Goal: Task Accomplishment & Management: Complete application form

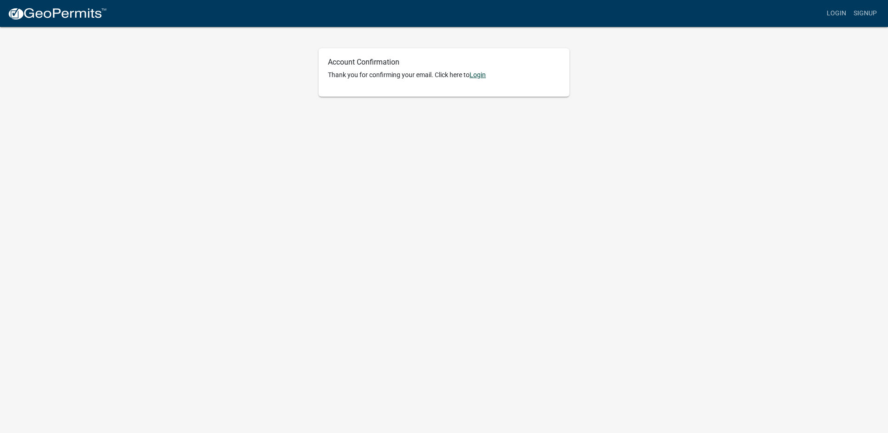
click at [478, 76] on link "Login" at bounding box center [477, 74] width 16 height 7
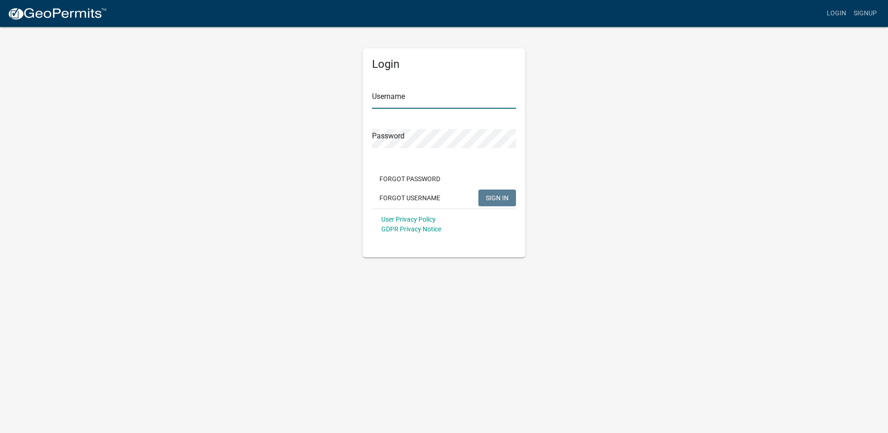
click at [453, 102] on input "Username" at bounding box center [444, 99] width 144 height 19
type input "CRHMankato"
click at [490, 194] on span "SIGN IN" at bounding box center [497, 197] width 23 height 7
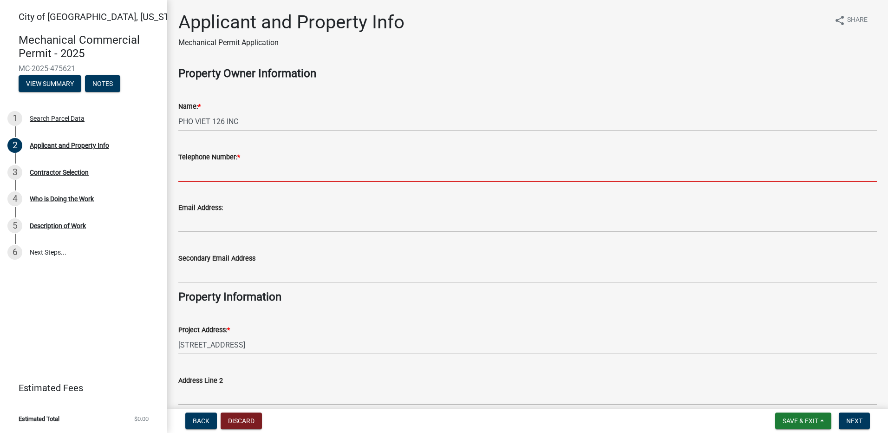
click at [266, 170] on input "Telephone Number: *" at bounding box center [527, 171] width 698 height 19
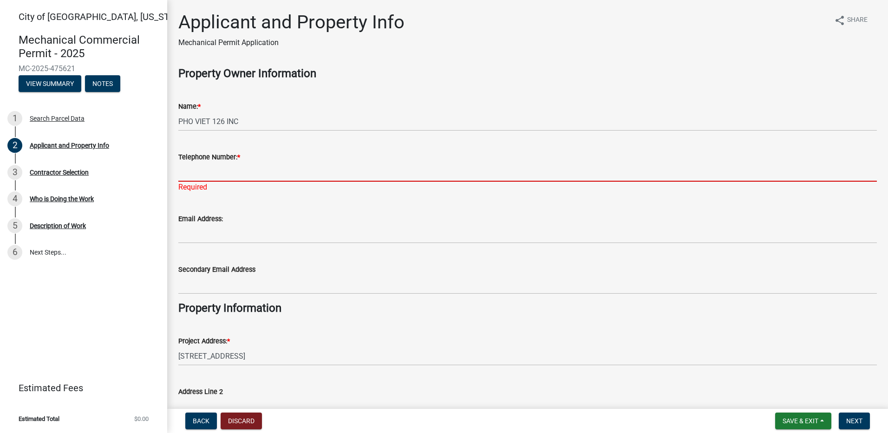
click at [260, 173] on input "Telephone Number: *" at bounding box center [527, 171] width 698 height 19
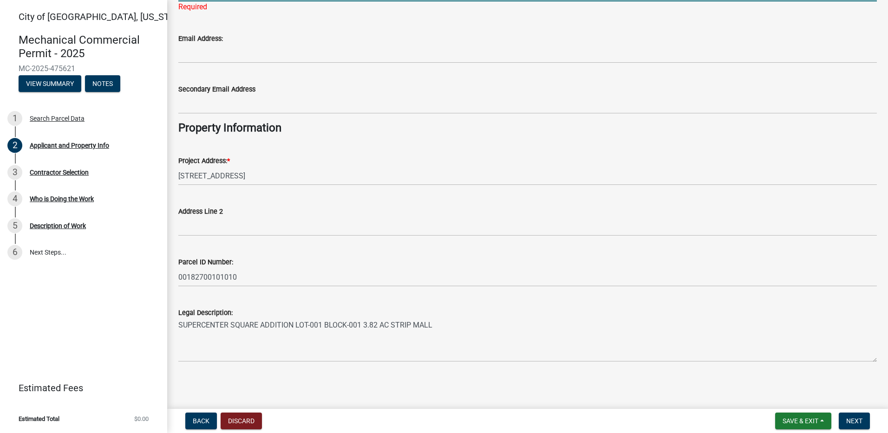
scroll to position [181, 0]
type input "7633069567"
click at [857, 421] on span "Next" at bounding box center [854, 420] width 16 height 7
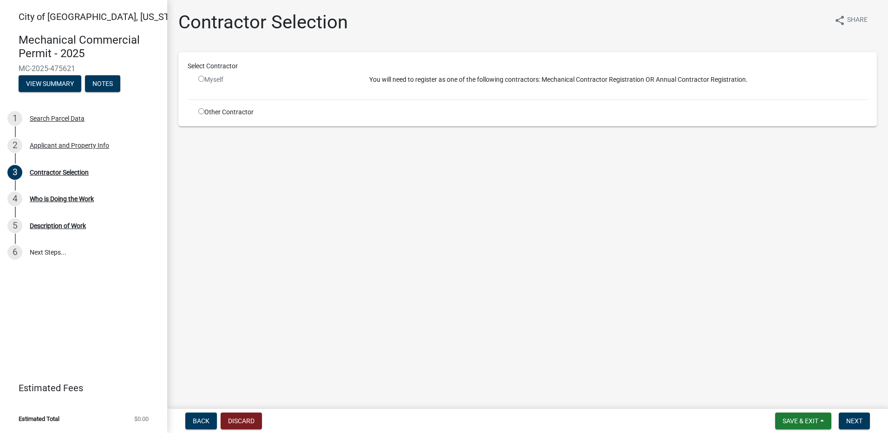
click at [201, 80] on input "radio" at bounding box center [201, 79] width 6 height 6
click at [201, 78] on input "radio" at bounding box center [201, 79] width 6 height 6
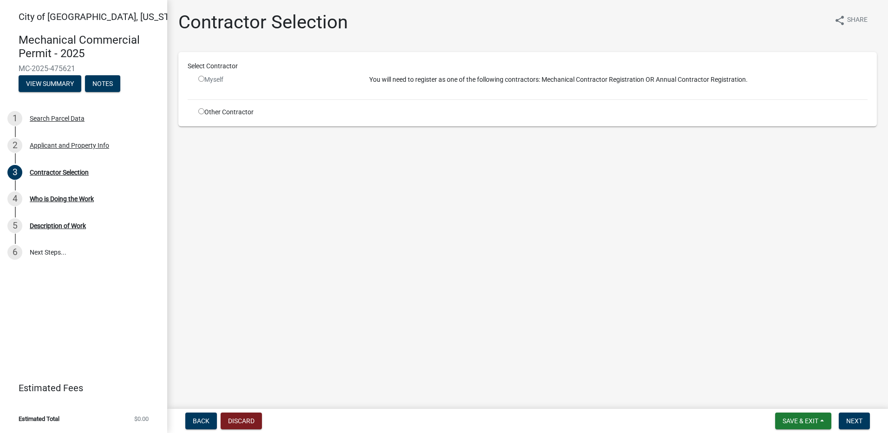
click at [201, 78] on input "radio" at bounding box center [201, 79] width 6 height 6
radio input "false"
click at [201, 75] on div "Myself" at bounding box center [276, 80] width 157 height 10
click at [201, 110] on input "radio" at bounding box center [201, 111] width 6 height 6
radio input "true"
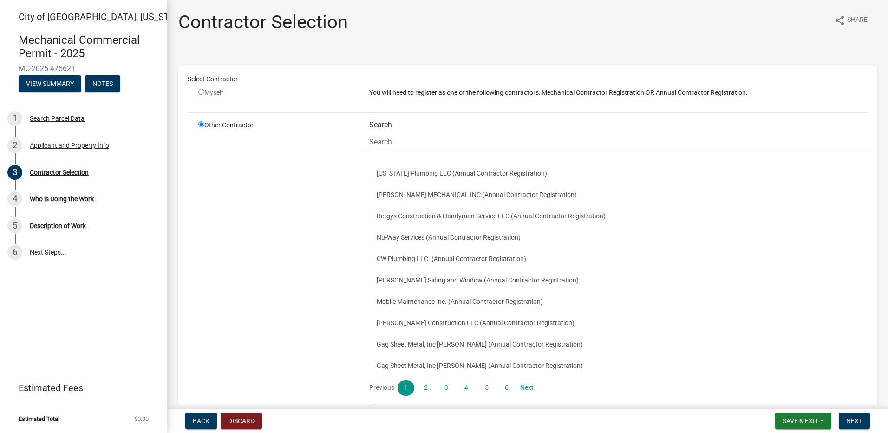
click at [443, 143] on input "Search" at bounding box center [618, 141] width 498 height 19
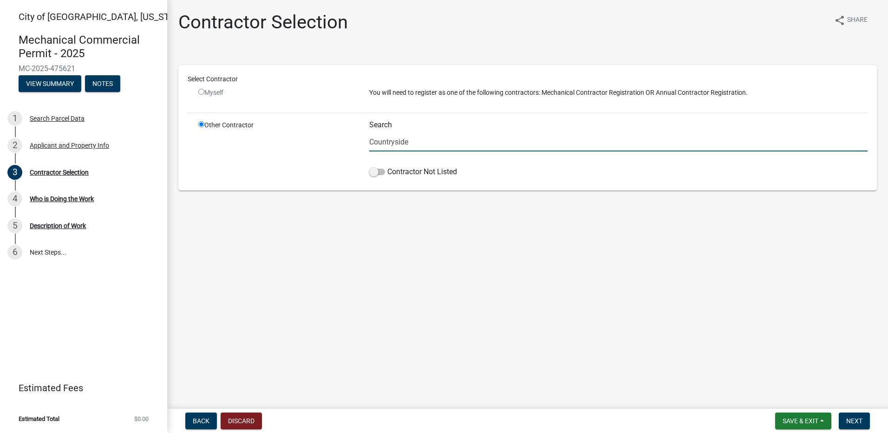
type input "Countryside"
click at [200, 90] on input "radio" at bounding box center [201, 92] width 6 height 6
radio input "false"
radio input "true"
click at [201, 94] on input "radio" at bounding box center [201, 92] width 6 height 6
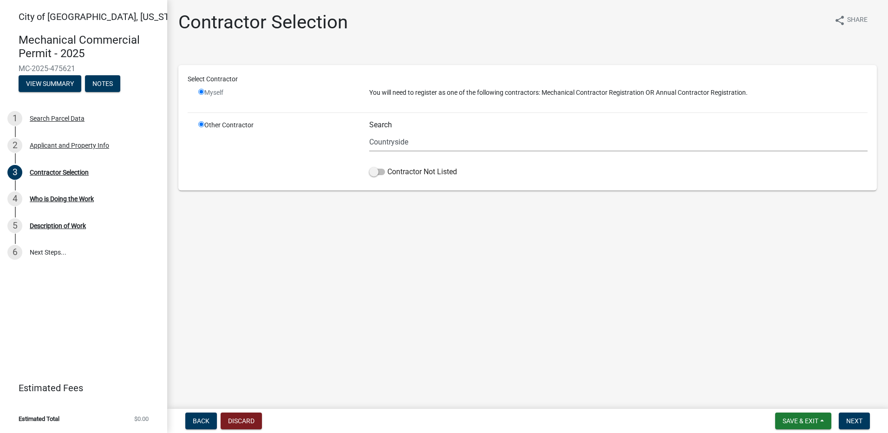
radio input "false"
radio input "true"
click at [377, 170] on span at bounding box center [377, 172] width 16 height 6
click at [387, 166] on input "Contractor Not Listed" at bounding box center [387, 166] width 0 height 0
click at [428, 142] on input "Countryside" at bounding box center [618, 141] width 498 height 19
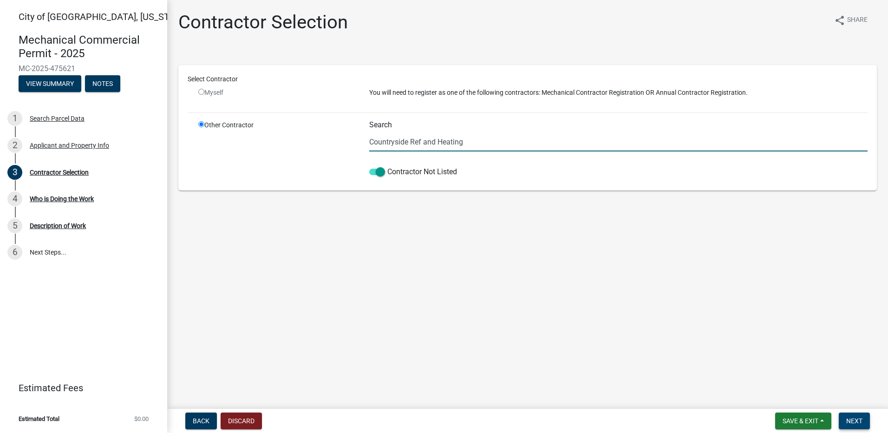
type input "Countryside Ref and Heating"
click at [858, 417] on span "Next" at bounding box center [854, 420] width 16 height 7
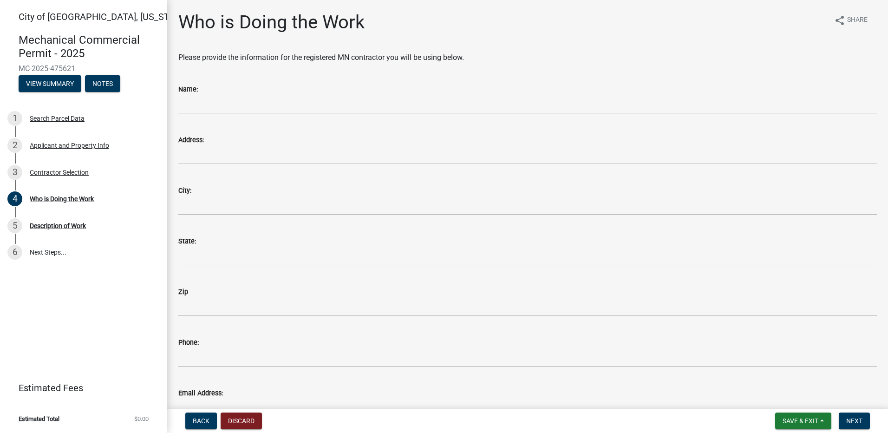
click at [238, 91] on div "Name:" at bounding box center [527, 89] width 698 height 11
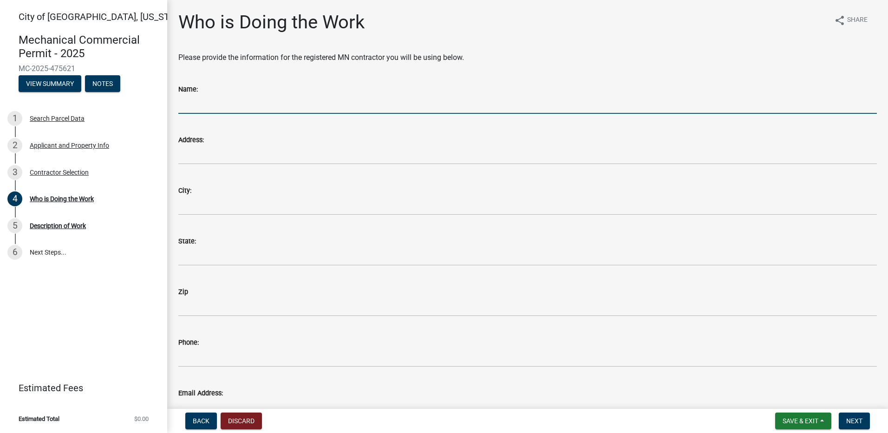
click at [260, 97] on input "Name:" at bounding box center [527, 104] width 698 height 19
type input "Countyrside ref and Heating"
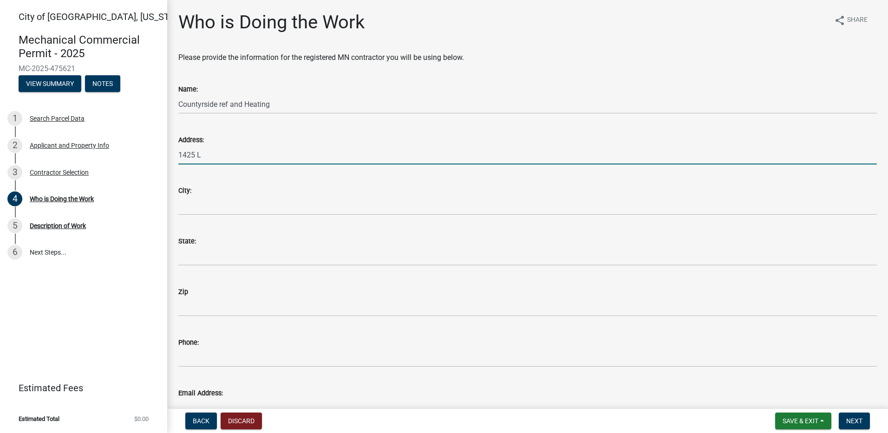
type input "1425 Lookout Dr"
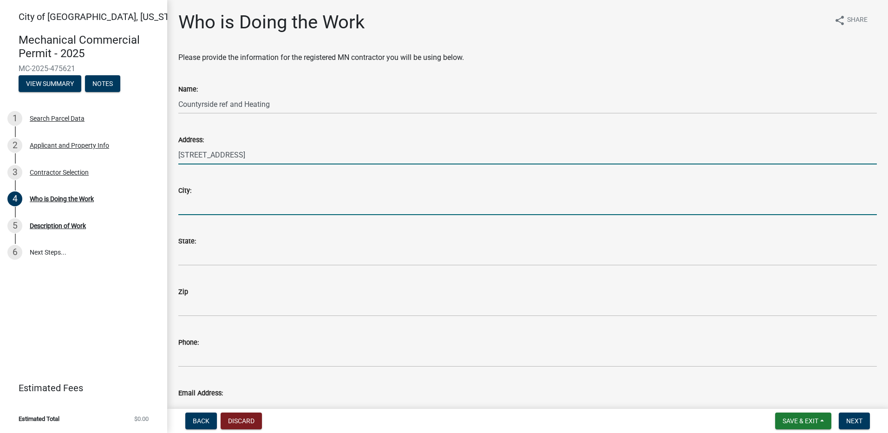
type input "N Mankato"
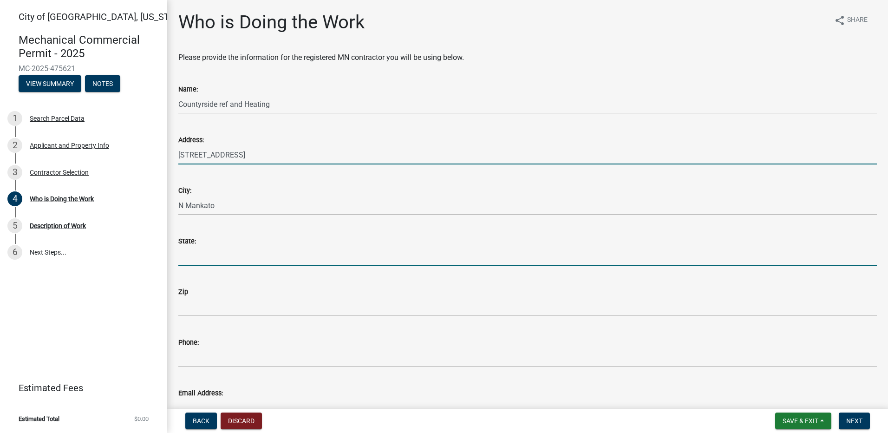
type input "MN"
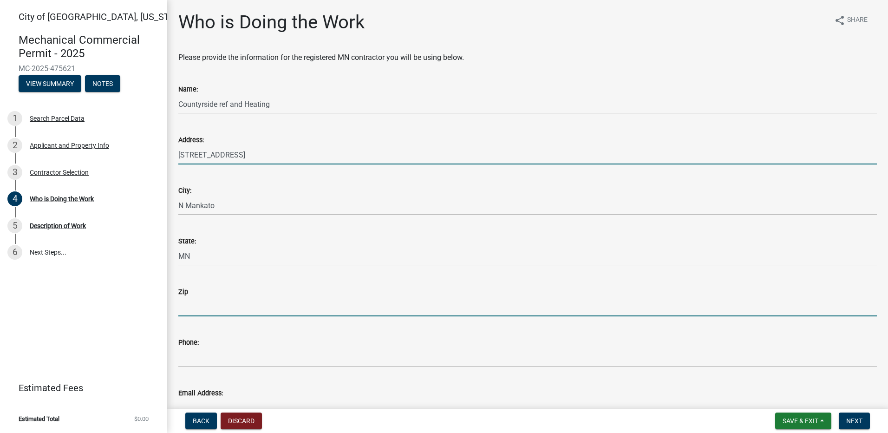
type input "56003"
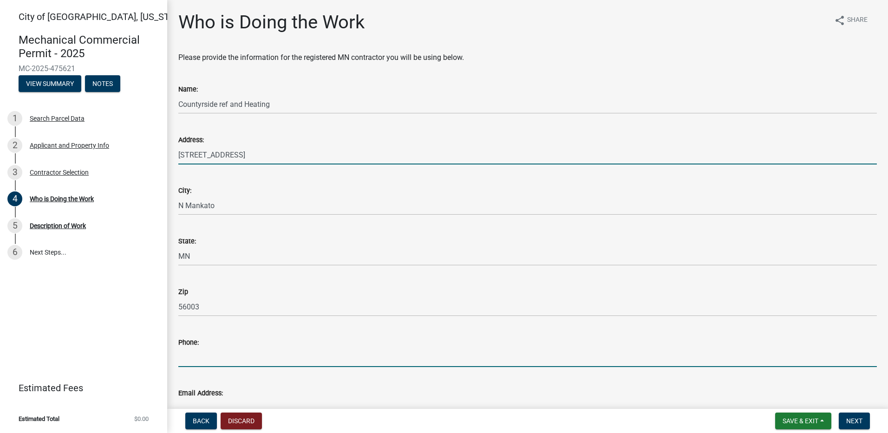
type input "5073872069"
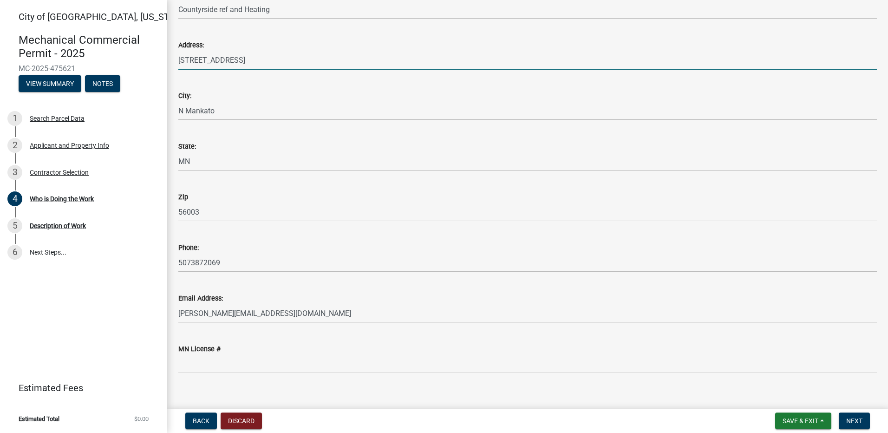
scroll to position [107, 0]
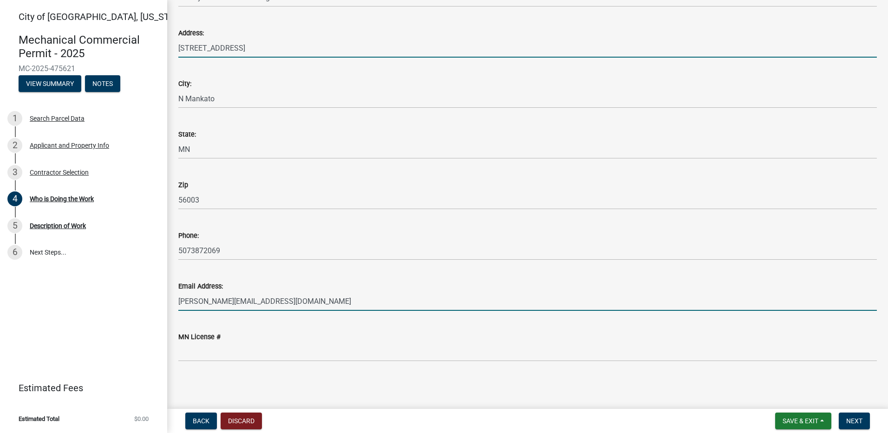
click at [205, 300] on input "brendaa@crhmankato.com" at bounding box center [527, 301] width 698 height 19
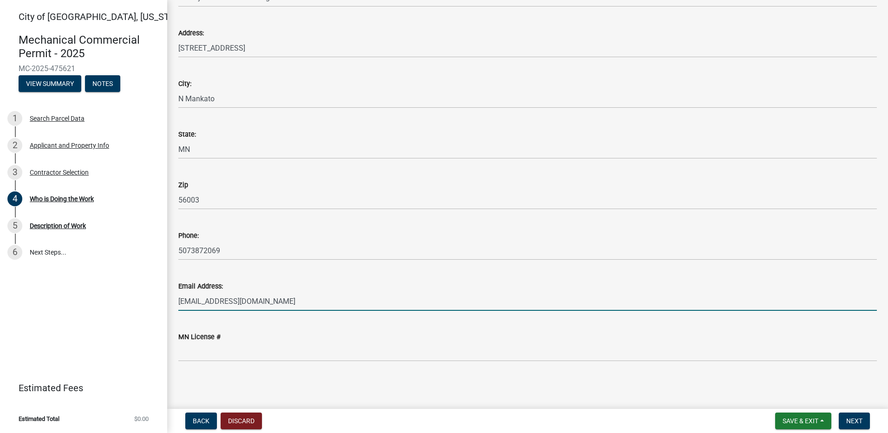
type input "countryside@crhmankato.com"
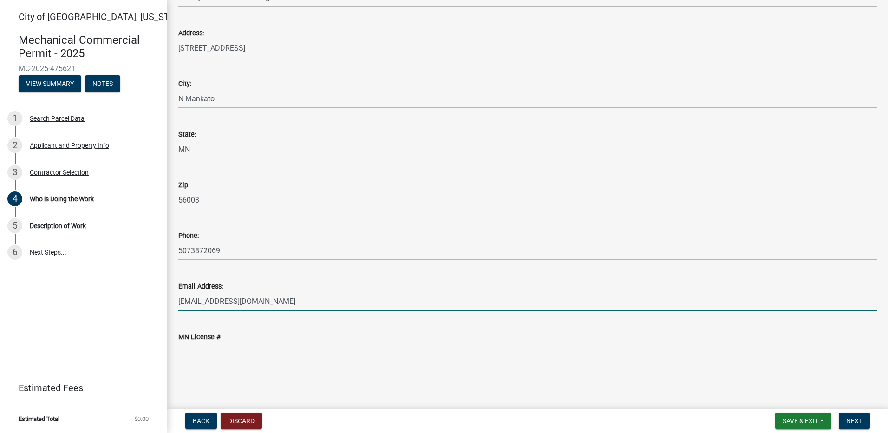
click at [246, 353] on input "MN License #" at bounding box center [527, 351] width 698 height 19
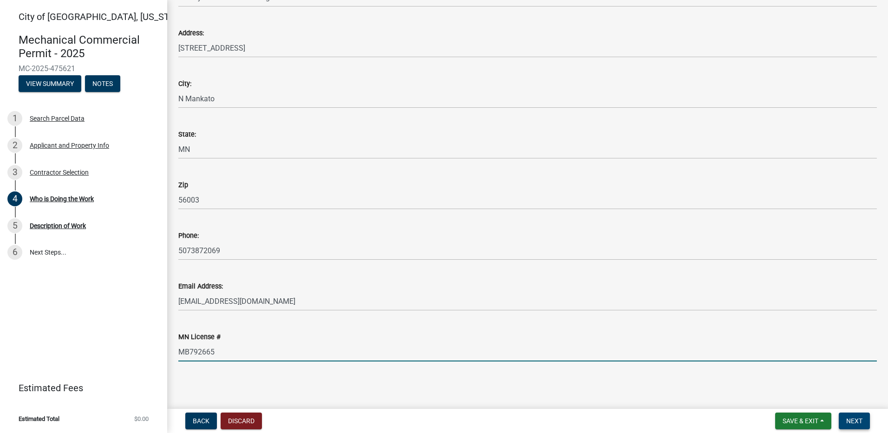
type input "MB792665"
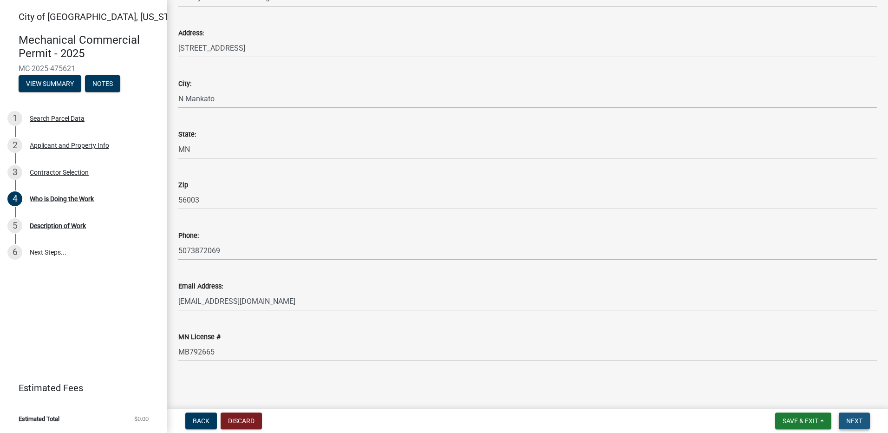
click at [852, 417] on span "Next" at bounding box center [854, 420] width 16 height 7
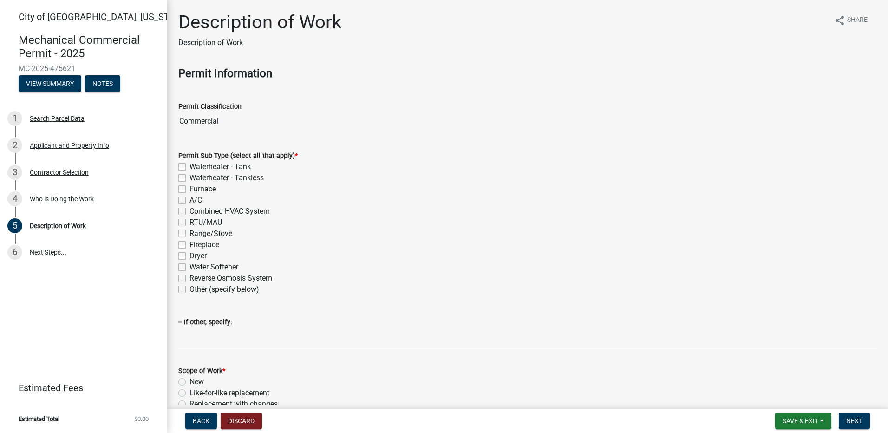
click at [189, 224] on label "RTU/MAU" at bounding box center [205, 222] width 32 height 11
click at [189, 223] on input "RTU/MAU" at bounding box center [192, 220] width 6 height 6
checkbox input "true"
checkbox input "false"
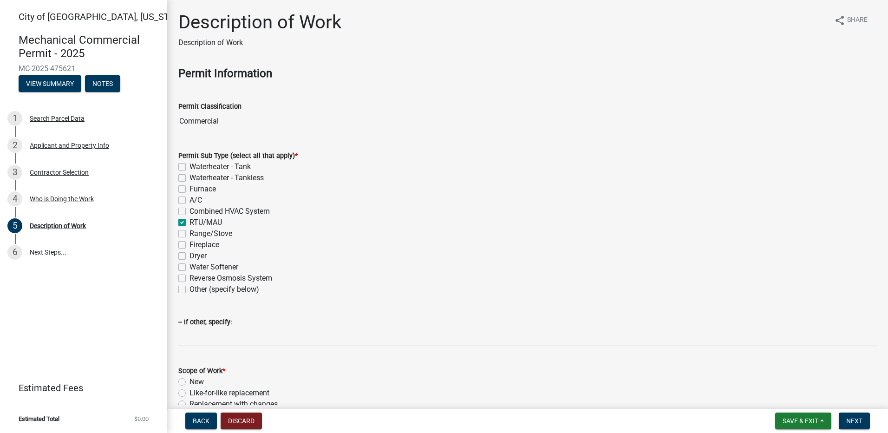
checkbox input "false"
checkbox input "true"
checkbox input "false"
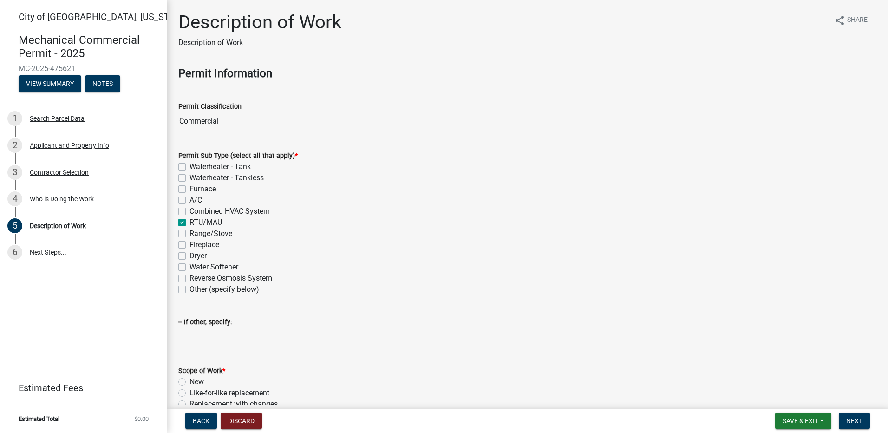
checkbox input "false"
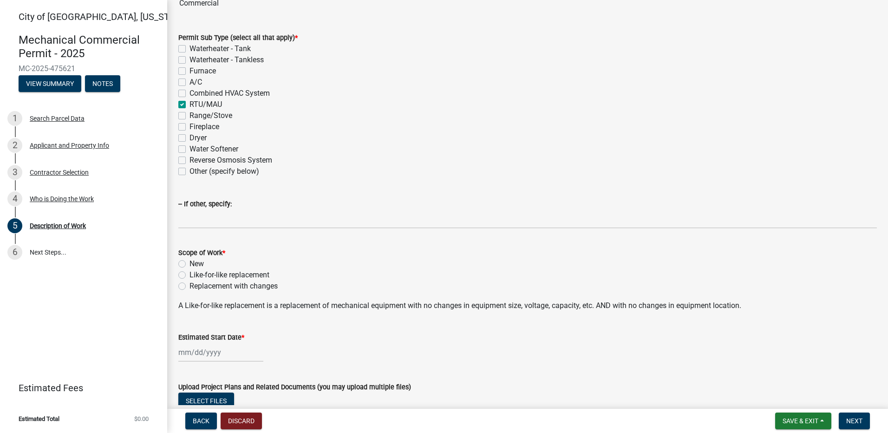
scroll to position [139, 0]
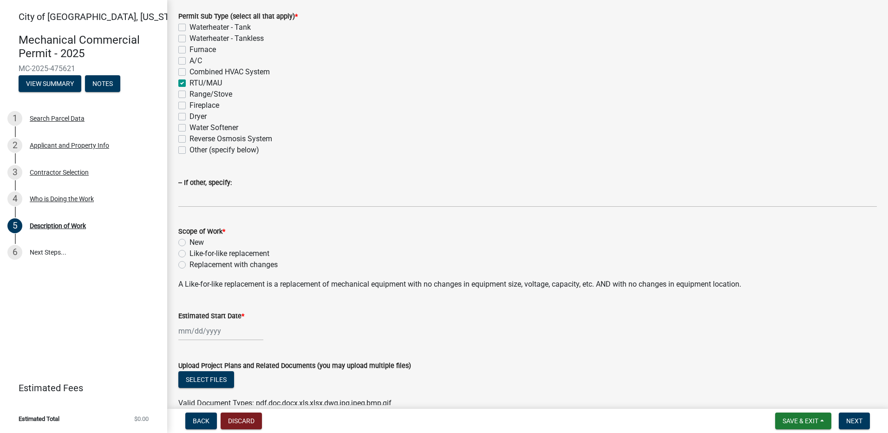
click at [189, 253] on label "Like-for-like replacement" at bounding box center [229, 253] width 80 height 11
click at [189, 253] on input "Like-for-like replacement" at bounding box center [192, 251] width 6 height 6
radio input "true"
click at [230, 330] on div at bounding box center [220, 330] width 85 height 19
select select "9"
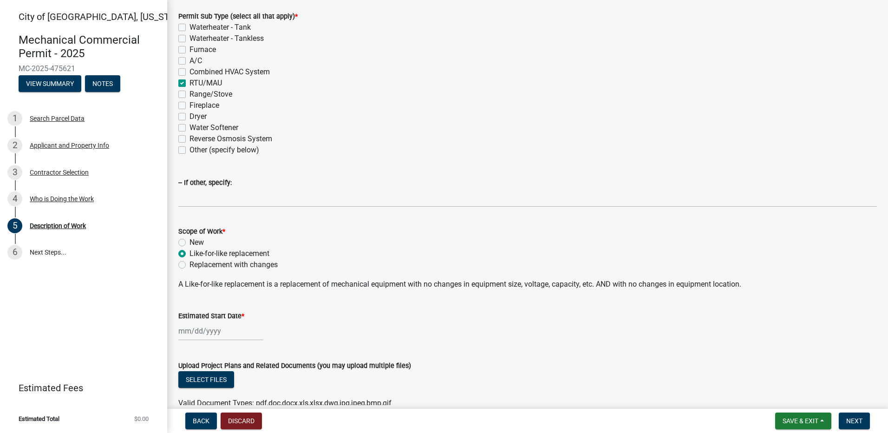
select select "2025"
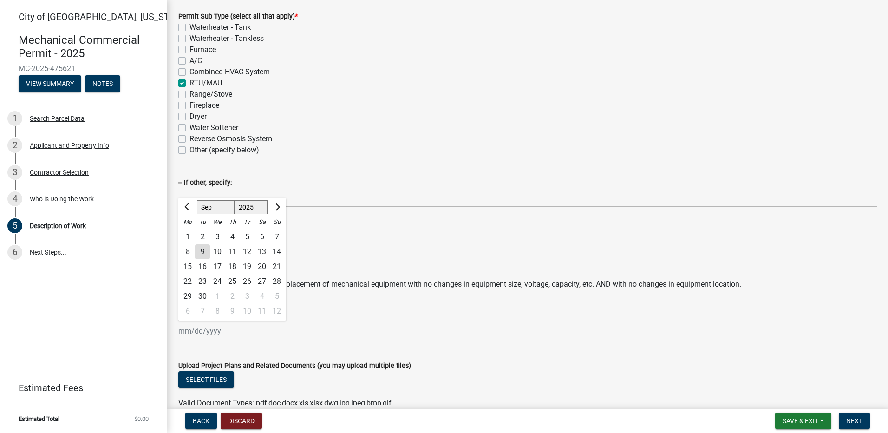
click at [204, 247] on div "9" at bounding box center [202, 251] width 15 height 15
type input "09/09/2025"
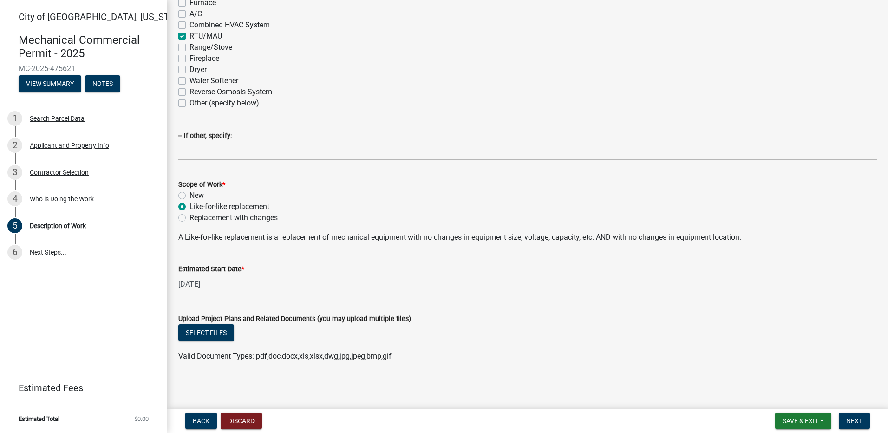
scroll to position [188, 0]
click at [860, 420] on span "Next" at bounding box center [854, 420] width 16 height 7
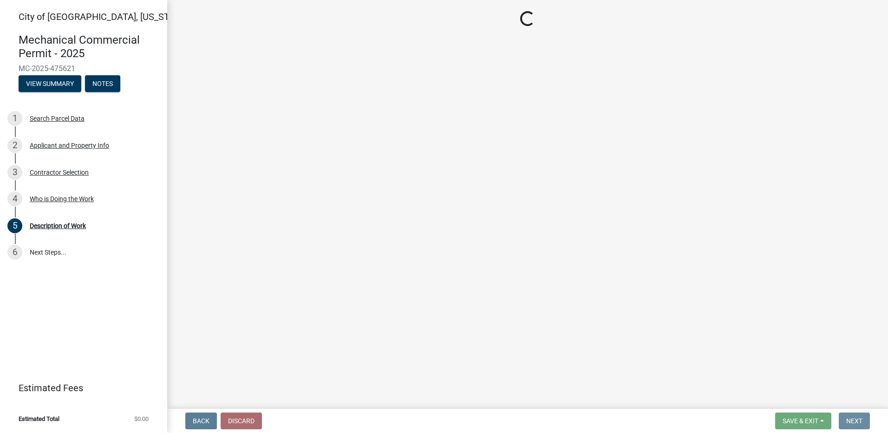
scroll to position [0, 0]
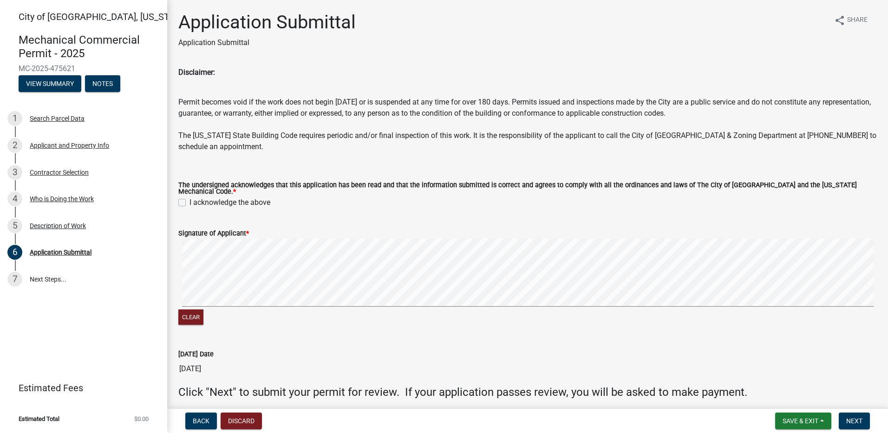
click at [189, 200] on label "I acknowledge the above" at bounding box center [229, 202] width 81 height 11
click at [189, 200] on input "I acknowledge the above" at bounding box center [192, 200] width 6 height 6
checkbox input "true"
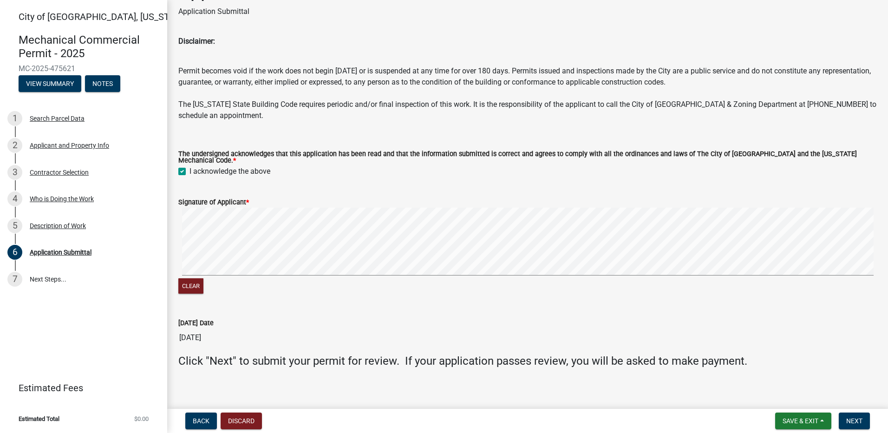
scroll to position [33, 0]
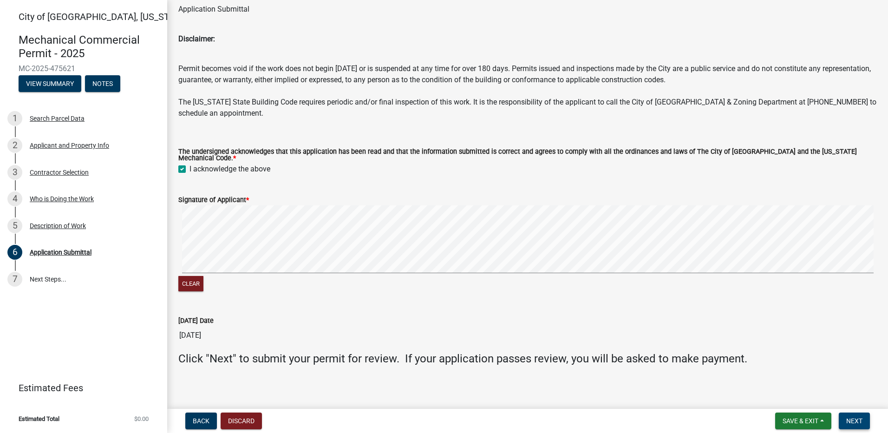
click at [851, 417] on span "Next" at bounding box center [854, 420] width 16 height 7
click at [240, 197] on label "Signature of Applicant *" at bounding box center [213, 200] width 71 height 6
click at [860, 418] on span "Next" at bounding box center [854, 420] width 16 height 7
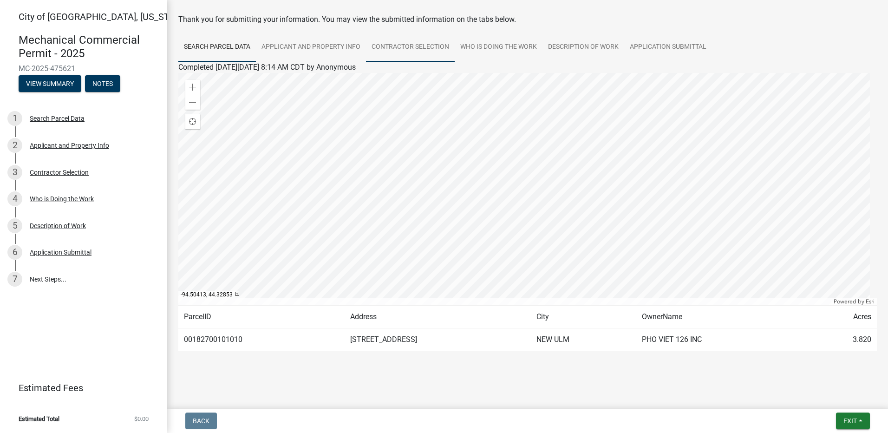
scroll to position [39, 0]
click at [32, 276] on link "7 Next Steps..." at bounding box center [83, 279] width 167 height 27
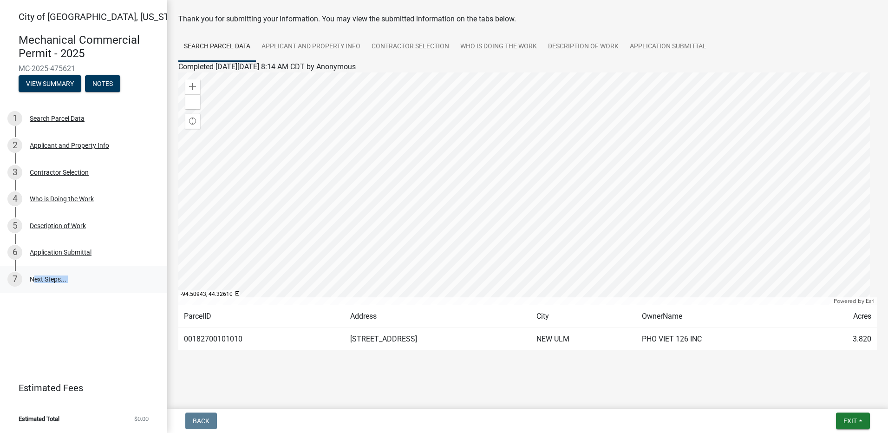
click at [32, 276] on link "7 Next Steps..." at bounding box center [83, 279] width 167 height 27
click at [44, 276] on link "7 Next Steps..." at bounding box center [83, 279] width 167 height 27
